Goal: Connect with others: Connect with others

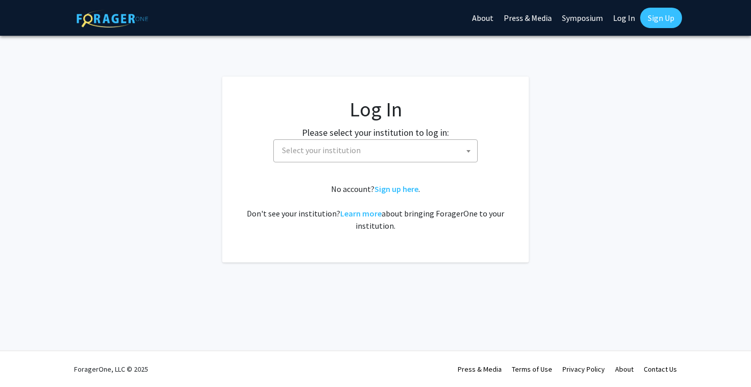
select select
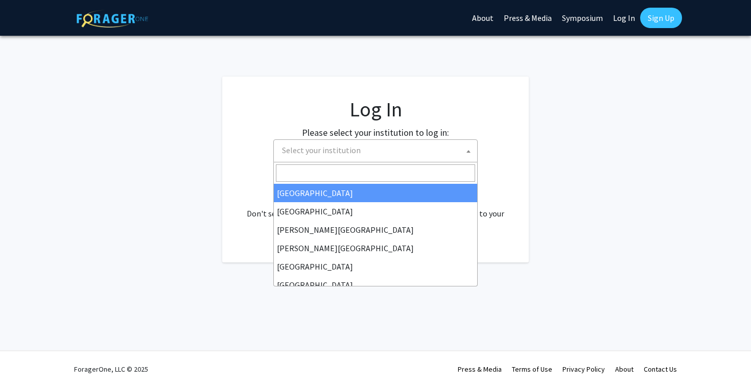
click at [377, 146] on span "Select your institution" at bounding box center [377, 150] width 199 height 21
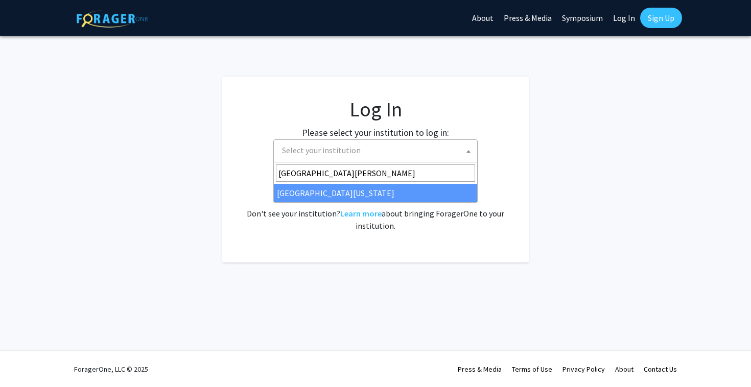
type input "[GEOGRAPHIC_DATA][PERSON_NAME]"
select select "31"
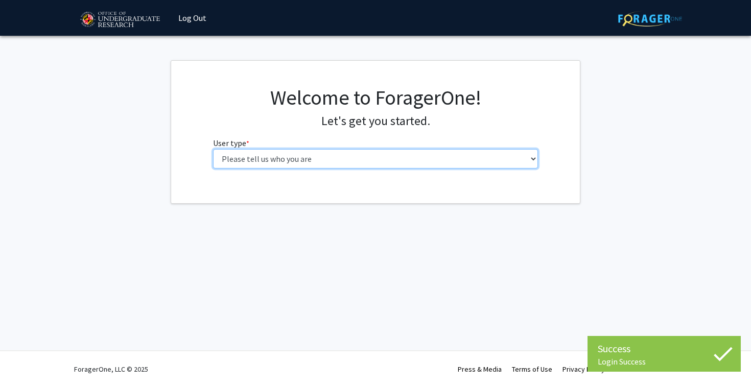
click at [281, 157] on select "Please tell us who you are Undergraduate Student Master's Student Doctoral Cand…" at bounding box center [376, 158] width 326 height 19
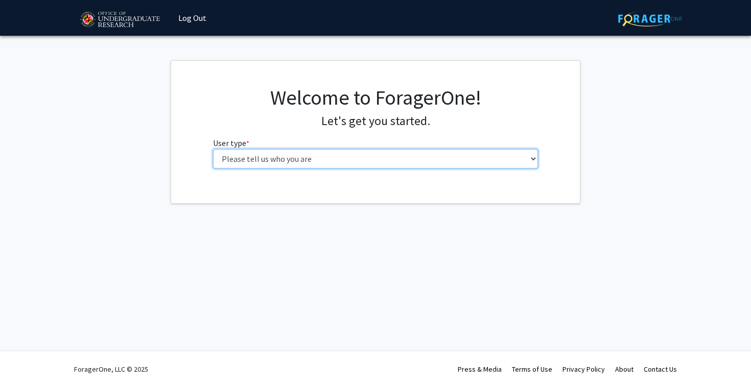
select select "1: undergrad"
click at [213, 149] on select "Please tell us who you are Undergraduate Student Master's Student Doctoral Cand…" at bounding box center [376, 158] width 326 height 19
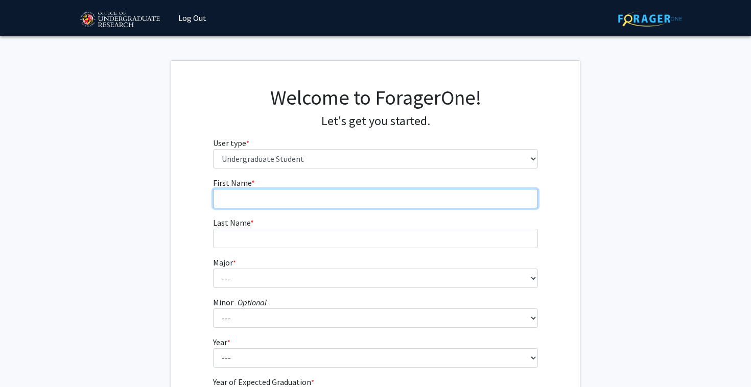
click at [321, 202] on input "First Name * required" at bounding box center [376, 198] width 326 height 19
type input "Allison"
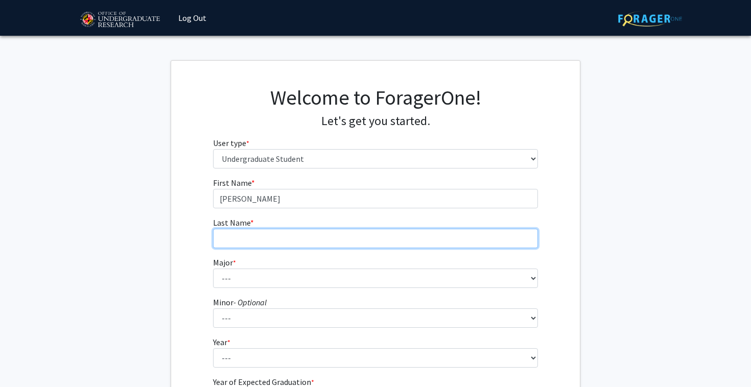
click at [305, 238] on input "Last Name * required" at bounding box center [376, 238] width 326 height 19
type input "Xu"
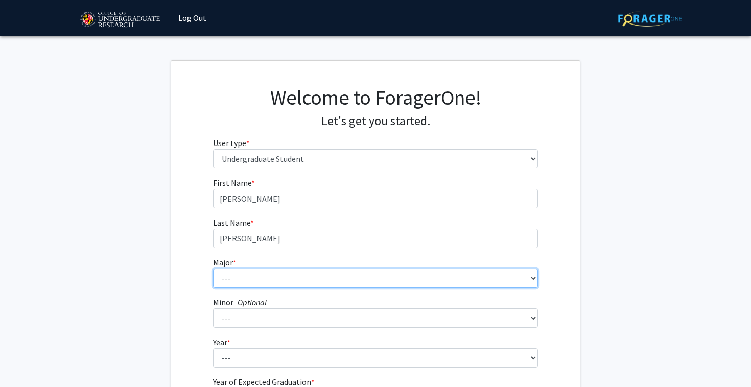
click at [289, 275] on select "--- Accounting Aerospace Engineering African American and Africana Studies Agri…" at bounding box center [376, 278] width 326 height 19
select select "85: 2386"
click at [213, 269] on select "--- Accounting Aerospace Engineering African American and Africana Studies Agri…" at bounding box center [376, 278] width 326 height 19
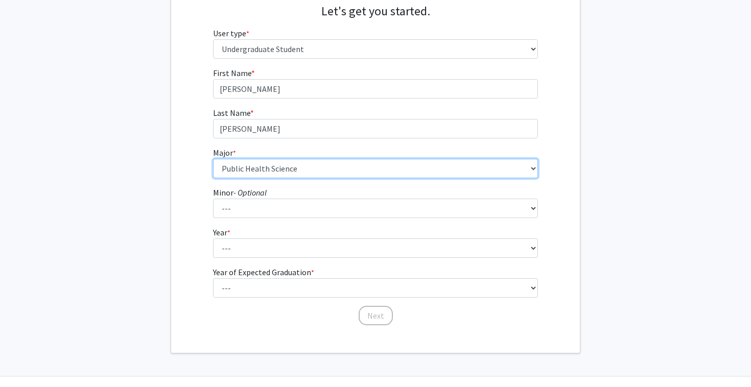
scroll to position [135, 0]
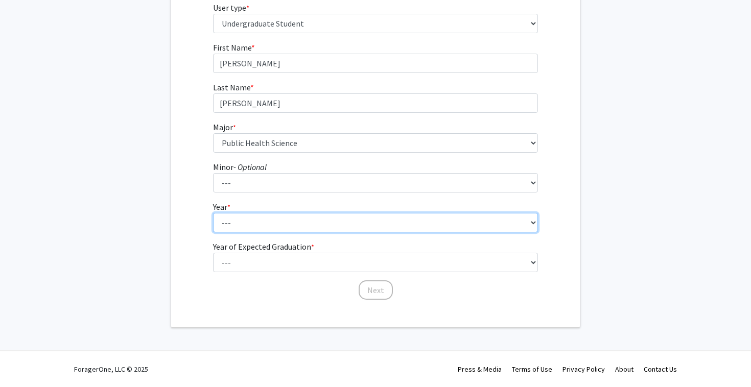
click at [305, 227] on select "--- First-year Sophomore Junior Senior Postbaccalaureate Certificate" at bounding box center [376, 222] width 326 height 19
select select "1: first-year"
click at [213, 213] on select "--- First-year Sophomore Junior Senior Postbaccalaureate Certificate" at bounding box center [376, 222] width 326 height 19
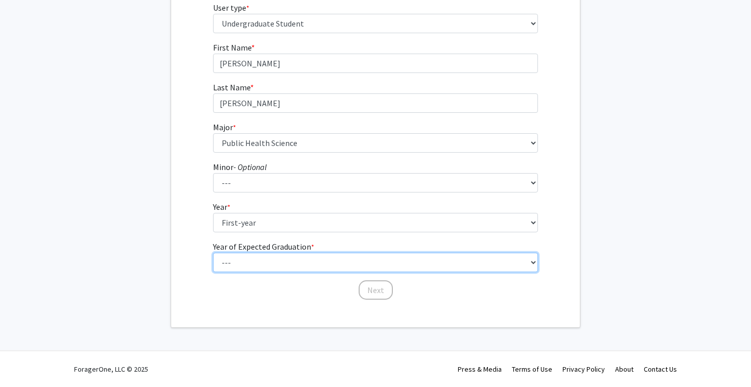
click at [316, 264] on select "--- 2025 2026 2027 2028 2029 2030 2031 2032 2033 2034" at bounding box center [376, 262] width 326 height 19
select select "5: 2029"
click at [213, 253] on select "--- 2025 2026 2027 2028 2029 2030 2031 2032 2033 2034" at bounding box center [376, 262] width 326 height 19
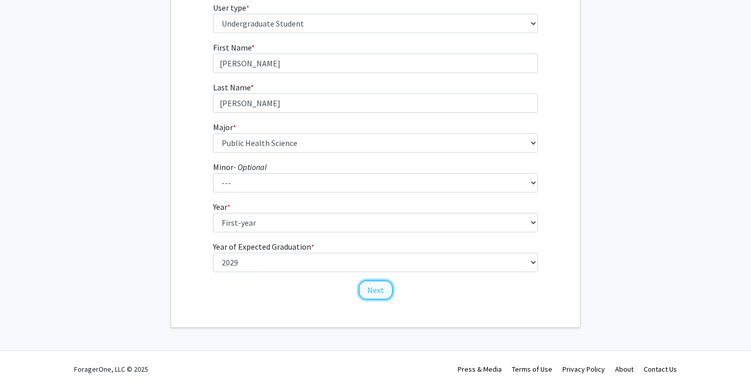
click at [375, 293] on button "Next" at bounding box center [376, 290] width 34 height 19
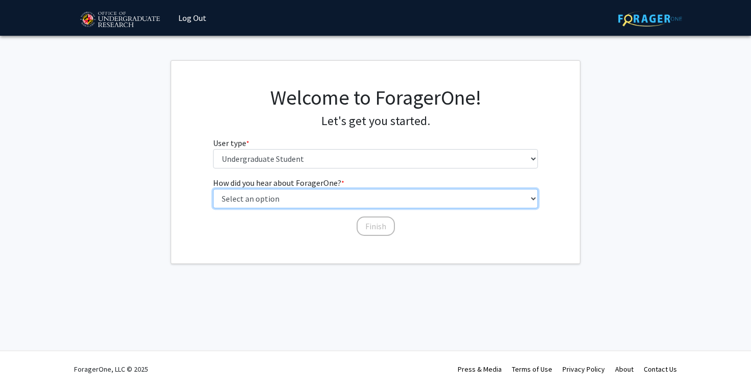
click at [342, 192] on select "Select an option Peer/student recommendation Faculty/staff recommendation Unive…" at bounding box center [376, 198] width 326 height 19
select select "4: university_email"
click at [213, 189] on select "Select an option Peer/student recommendation Faculty/staff recommendation Unive…" at bounding box center [376, 198] width 326 height 19
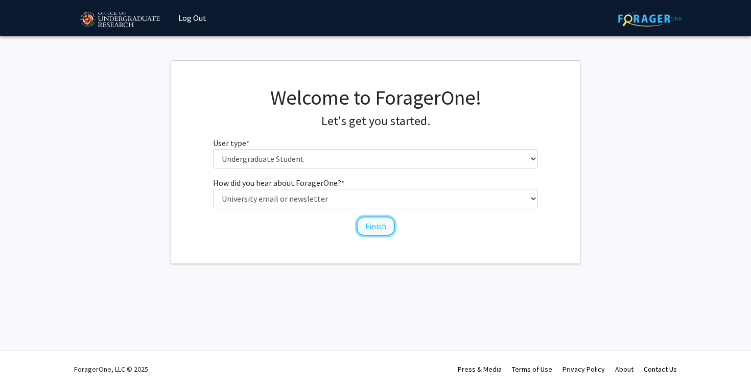
click at [375, 230] on button "Finish" at bounding box center [376, 226] width 38 height 19
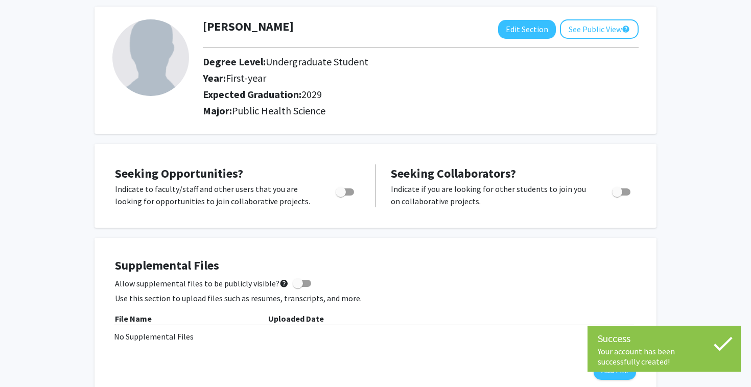
scroll to position [52, 0]
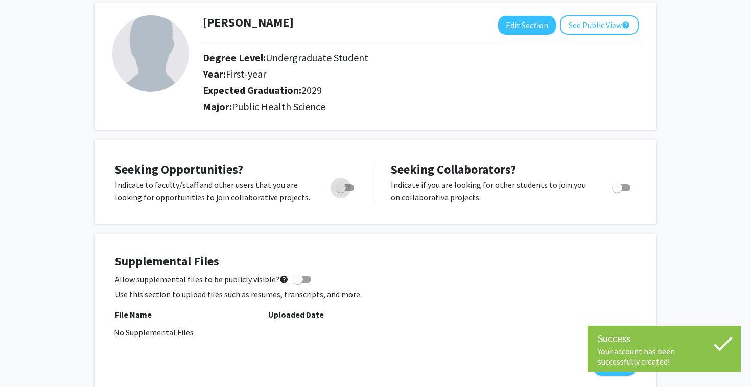
click at [350, 186] on span "Toggle" at bounding box center [345, 187] width 18 height 7
click at [341, 192] on input "Are you actively seeking opportunities?" at bounding box center [340, 192] width 1 height 1
checkbox input "true"
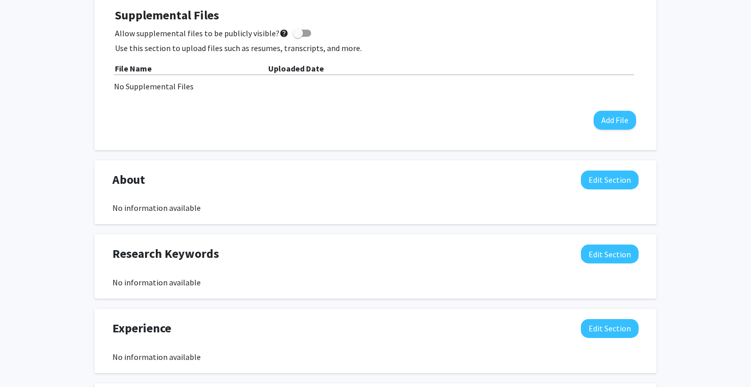
scroll to position [300, 0]
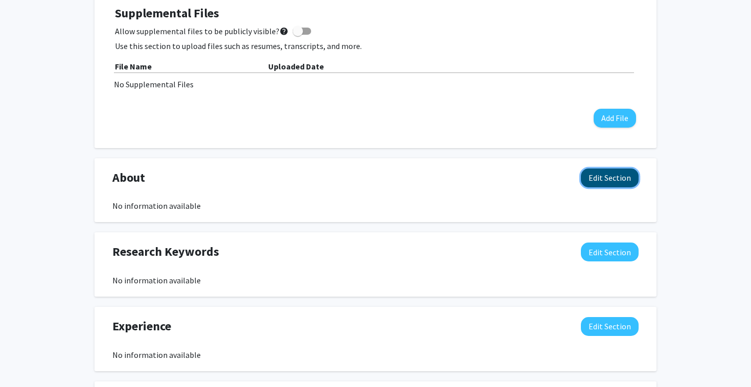
click at [627, 183] on button "Edit Section" at bounding box center [610, 178] width 58 height 19
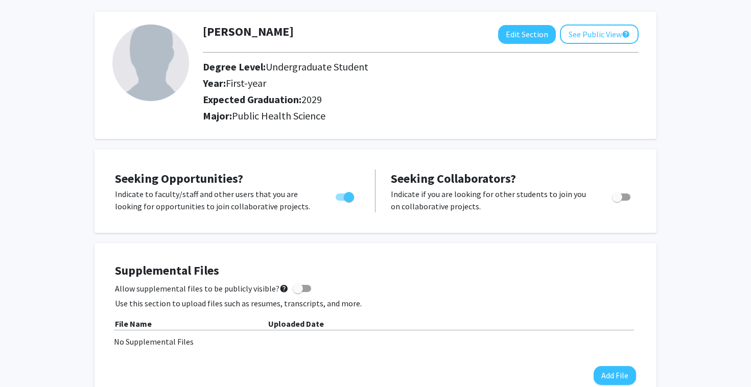
scroll to position [0, 0]
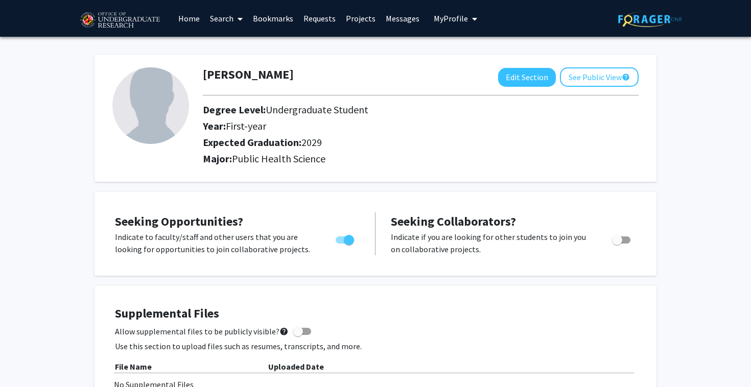
click at [226, 24] on link "Search" at bounding box center [226, 19] width 43 height 36
click at [361, 22] on link "Projects" at bounding box center [361, 19] width 40 height 36
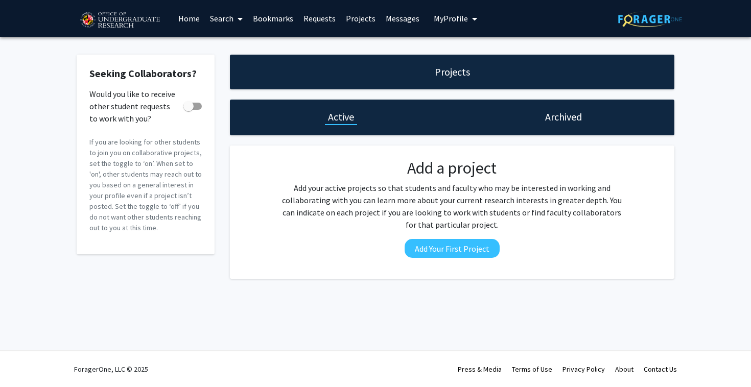
click at [221, 20] on link "Search" at bounding box center [226, 19] width 43 height 36
click at [231, 48] on span "Faculty/Staff" at bounding box center [242, 47] width 75 height 20
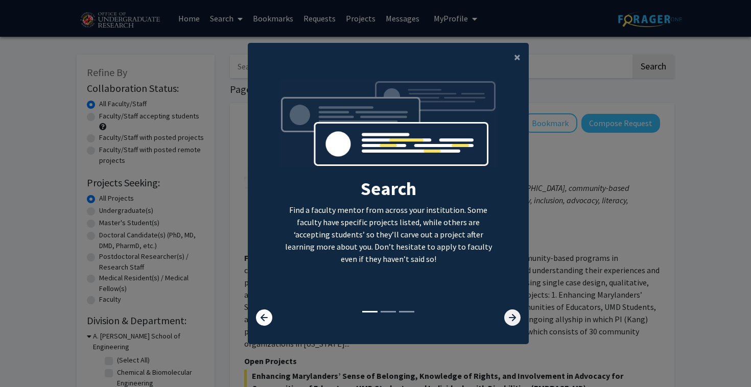
click at [514, 315] on icon at bounding box center [512, 318] width 16 height 16
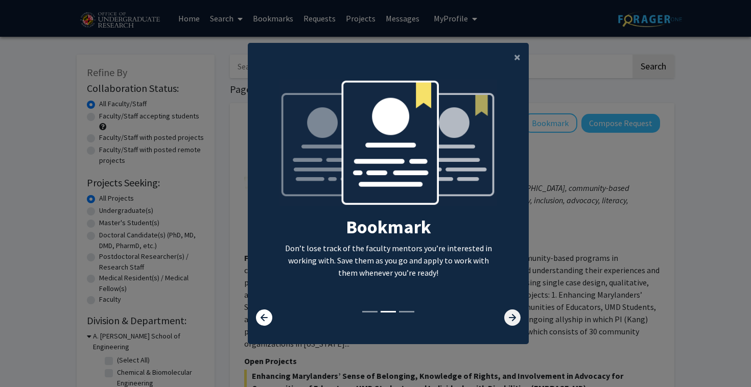
click at [514, 315] on icon at bounding box center [512, 318] width 16 height 16
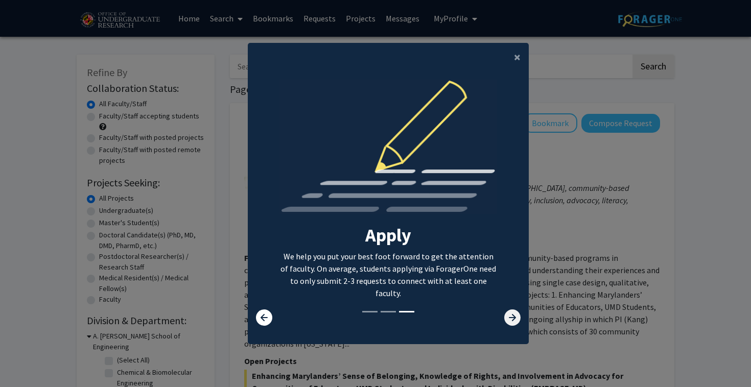
click at [511, 319] on icon at bounding box center [512, 318] width 16 height 16
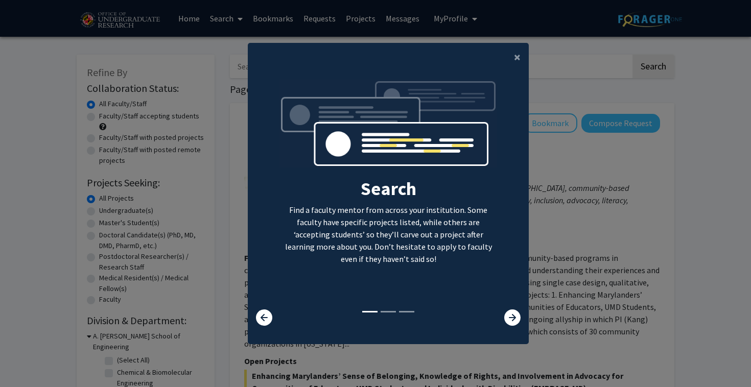
click at [538, 312] on modal-container "× Search Find a faculty mentor from across your institution. Some faculty have …" at bounding box center [375, 193] width 751 height 387
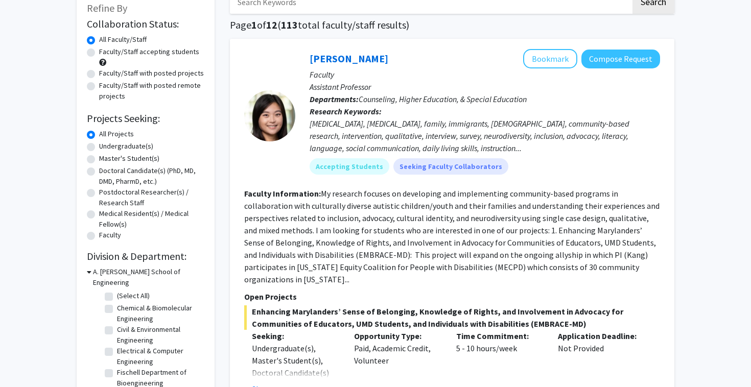
scroll to position [1, 0]
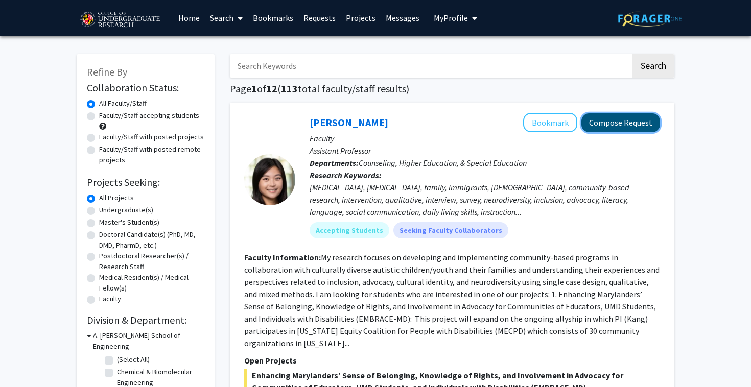
click at [613, 123] on button "Compose Request" at bounding box center [621, 122] width 79 height 19
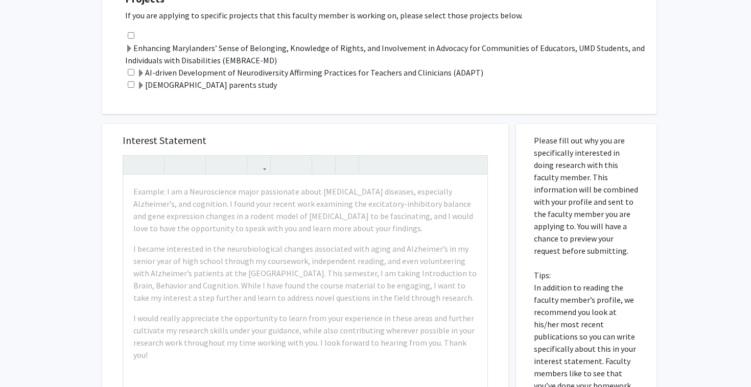
scroll to position [677, 0]
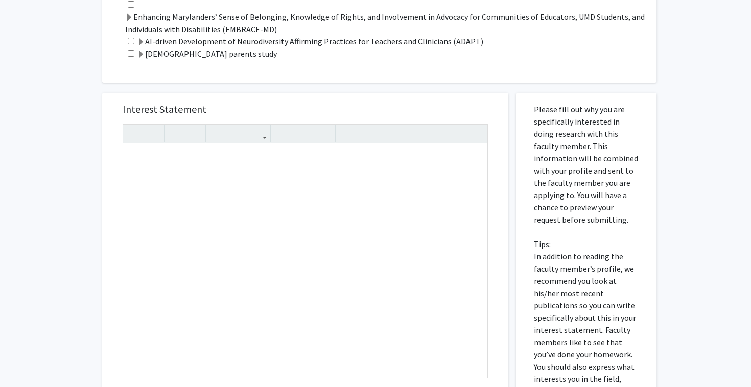
click at [507, 175] on div "Interest Statement Insert link Remove link" at bounding box center [305, 245] width 406 height 305
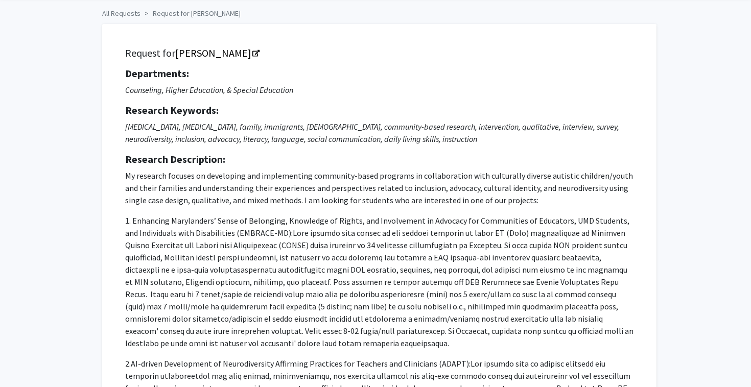
scroll to position [0, 0]
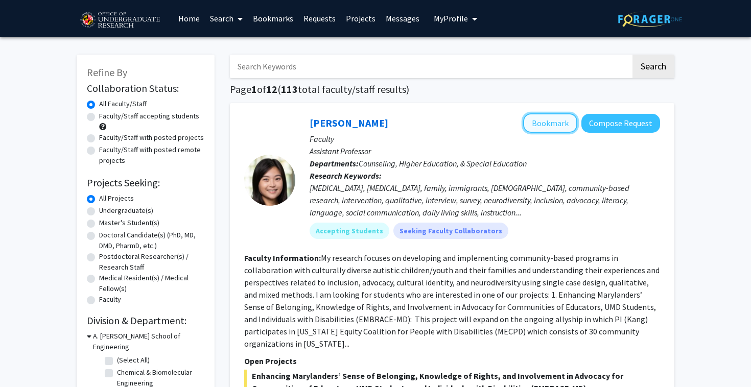
click at [557, 118] on button "Bookmark" at bounding box center [550, 122] width 54 height 19
